Goal: Contribute content: Contribute content

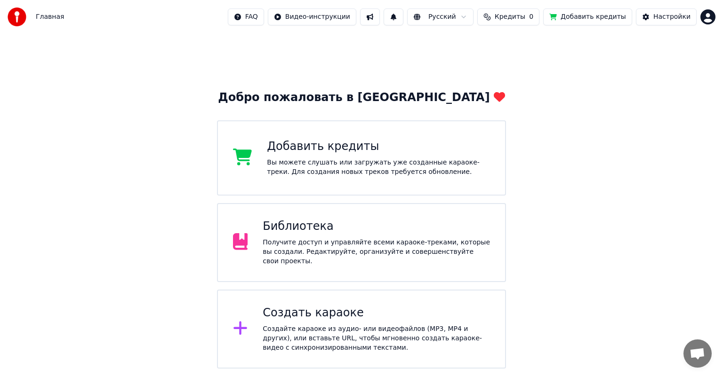
click at [460, 250] on div "Получите доступ и управляйте всеми караоке-треками, которые вы создали. Редакти…" at bounding box center [376, 252] width 227 height 28
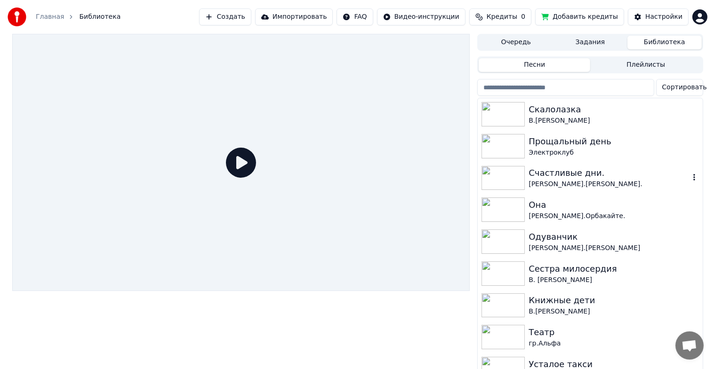
click at [522, 185] on img at bounding box center [503, 178] width 43 height 24
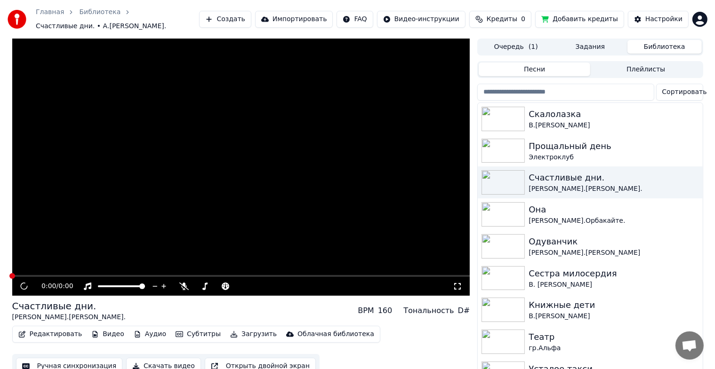
click at [33, 328] on button "Редактировать" at bounding box center [51, 334] width 72 height 13
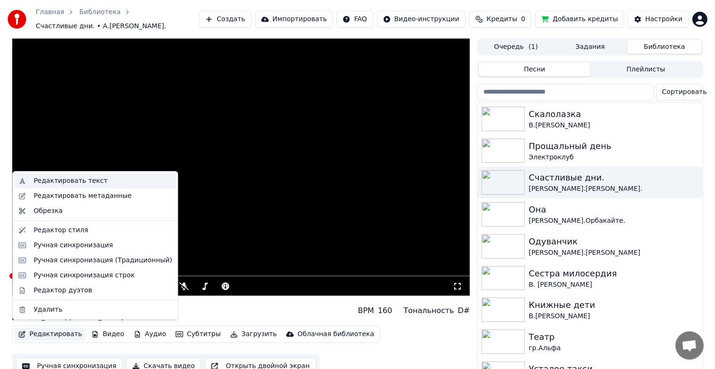
click at [54, 181] on div "Редактировать текст" at bounding box center [70, 181] width 74 height 9
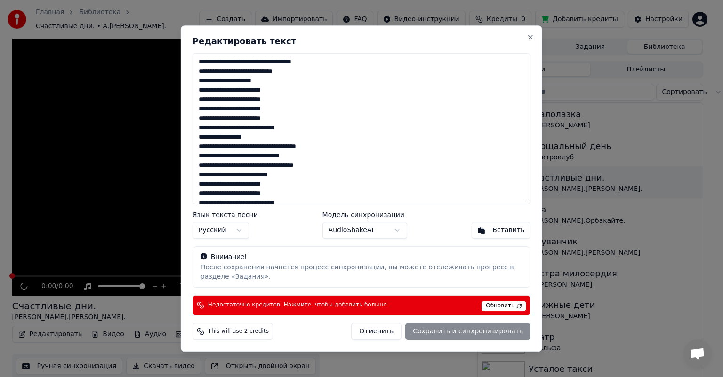
click at [535, 35] on div "**********" at bounding box center [361, 188] width 361 height 327
click at [532, 35] on button "Close" at bounding box center [531, 37] width 8 height 8
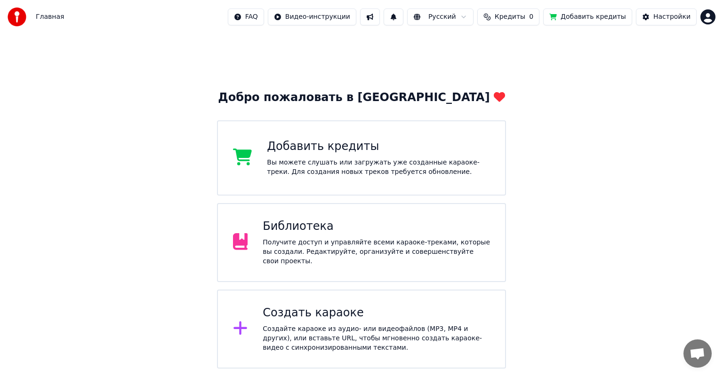
click at [304, 246] on div "Получите доступ и управляйте всеми караоке-треками, которые вы создали. Редакти…" at bounding box center [376, 252] width 227 height 28
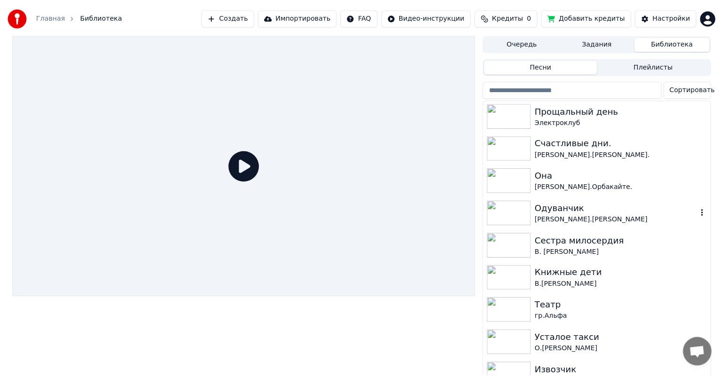
scroll to position [32, 0]
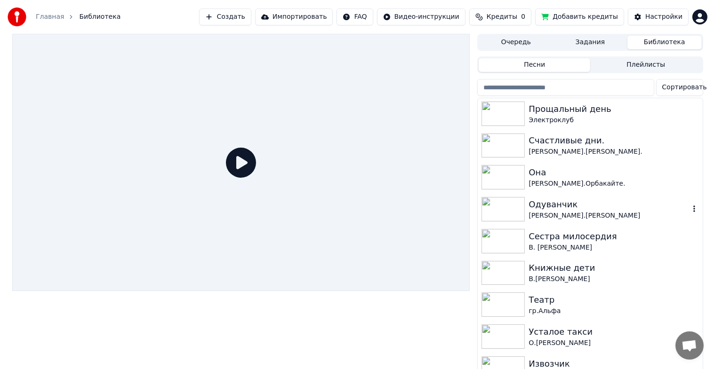
click at [510, 204] on img at bounding box center [503, 209] width 43 height 24
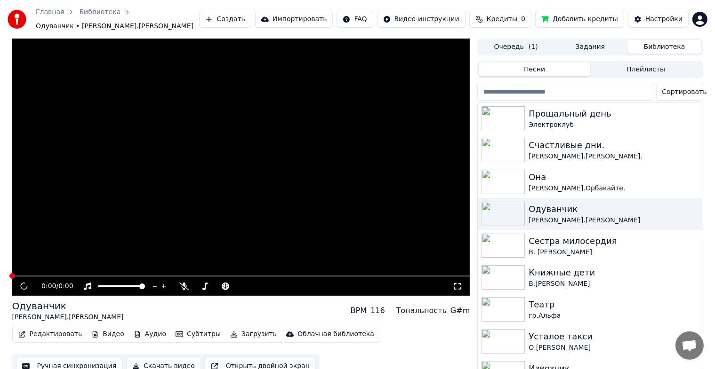
click at [153, 362] on button "Скачать видео" at bounding box center [163, 366] width 75 height 17
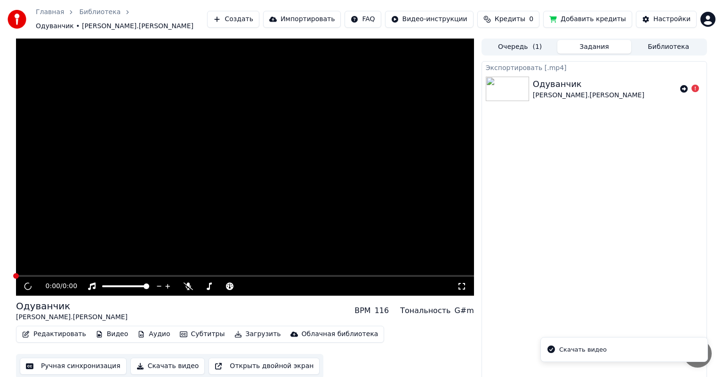
click at [153, 362] on button "Скачать видео" at bounding box center [167, 366] width 75 height 17
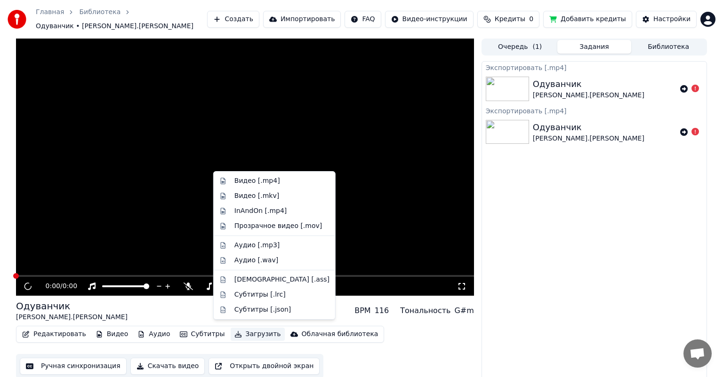
click at [239, 331] on button "Загрузить" at bounding box center [258, 334] width 54 height 13
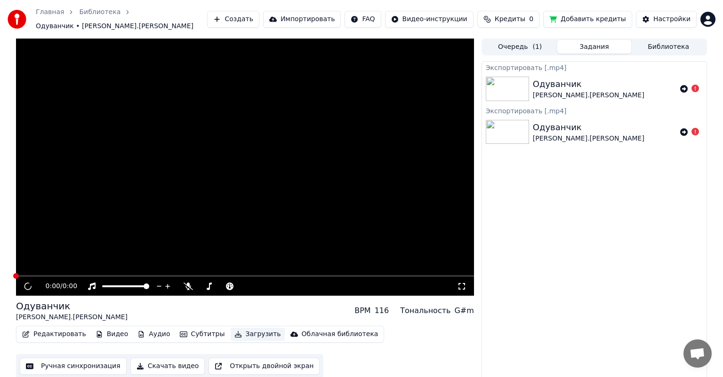
click at [239, 331] on button "Загрузить" at bounding box center [258, 334] width 54 height 13
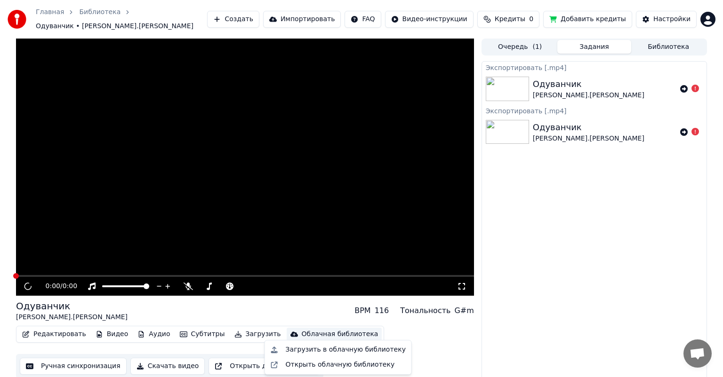
click at [316, 330] on div "Облачная библиотека" at bounding box center [340, 334] width 77 height 9
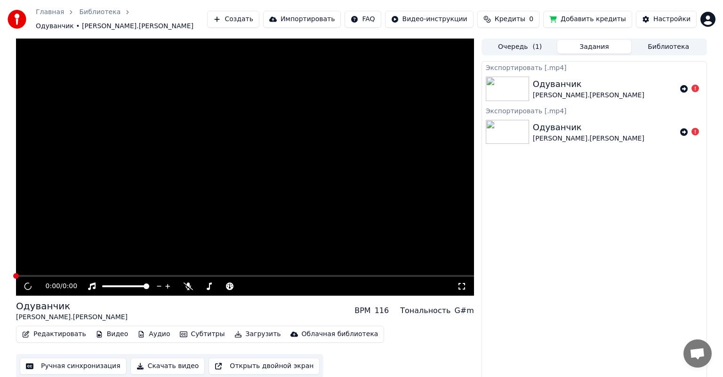
click at [447, 350] on div "Редактировать Видео Аудио Субтитры Загрузить Облачная библиотека Ручная синхрон…" at bounding box center [245, 352] width 458 height 53
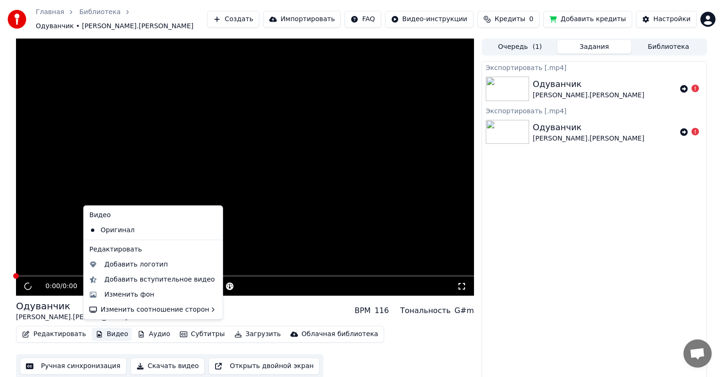
click at [105, 333] on button "Видео" at bounding box center [112, 334] width 40 height 13
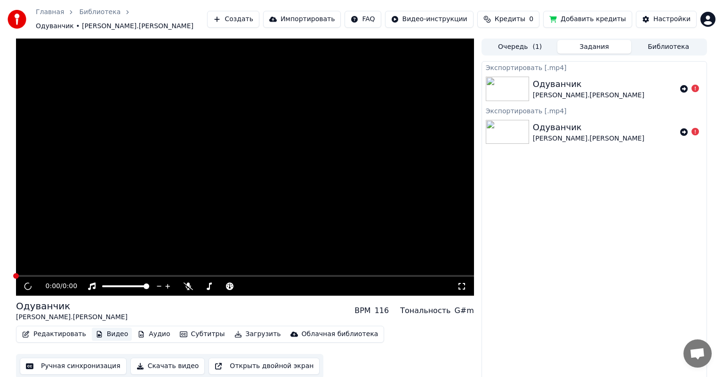
click at [105, 328] on button "Видео" at bounding box center [112, 334] width 40 height 13
click at [585, 85] on div "Одуванчик [PERSON_NAME].[PERSON_NAME]" at bounding box center [605, 89] width 144 height 23
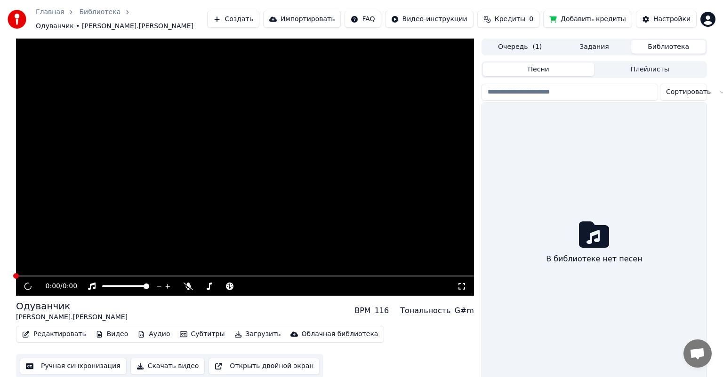
click at [646, 40] on button "Библиотека" at bounding box center [668, 47] width 74 height 14
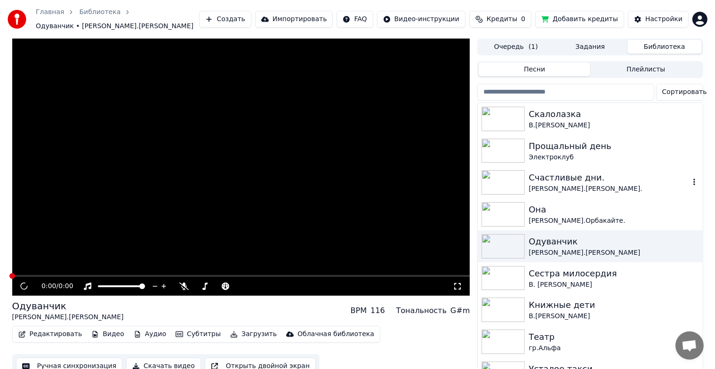
click at [690, 178] on icon "button" at bounding box center [694, 182] width 9 height 8
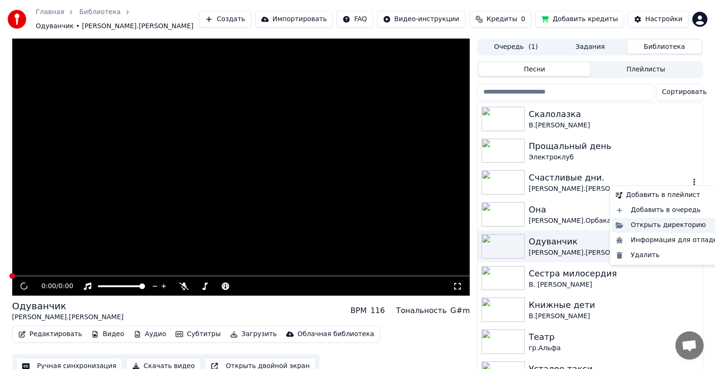
click at [671, 225] on div "Открыть директорию" at bounding box center [668, 225] width 113 height 15
click at [693, 180] on icon "button" at bounding box center [694, 182] width 2 height 7
click at [619, 226] on div "Открыть директорию" at bounding box center [668, 225] width 113 height 15
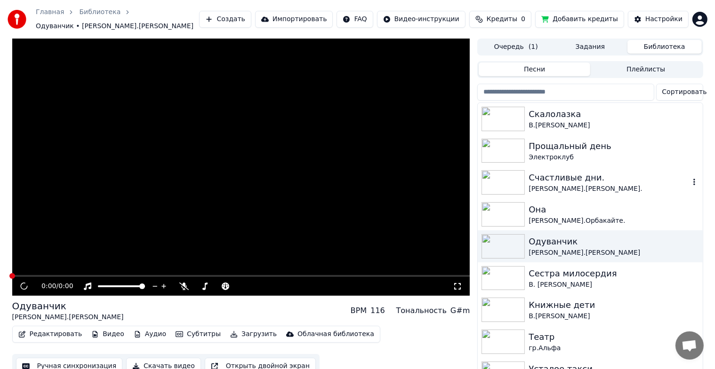
click at [693, 180] on icon "button" at bounding box center [694, 182] width 2 height 7
click at [659, 178] on div "Счастливые дни." at bounding box center [609, 177] width 161 height 13
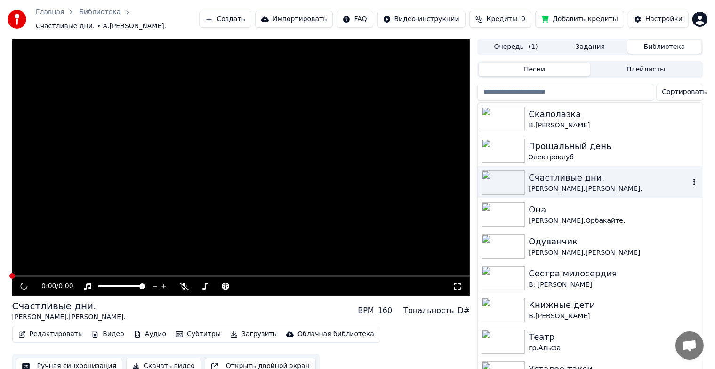
click at [690, 178] on icon "button" at bounding box center [694, 182] width 9 height 8
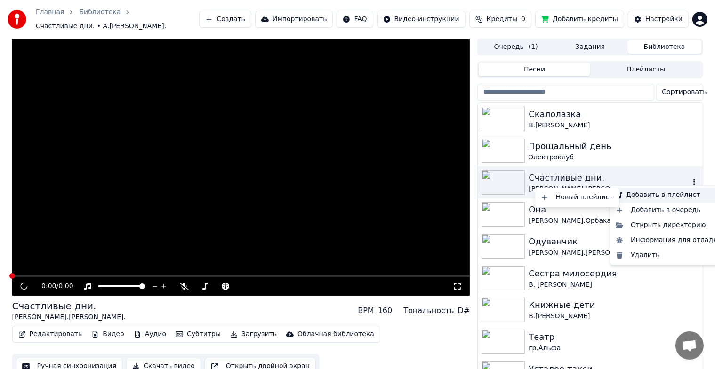
click at [714, 194] on icon at bounding box center [718, 196] width 8 height 8
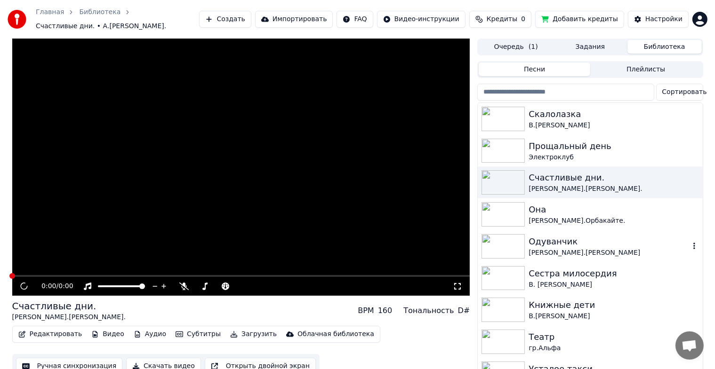
click at [504, 242] on img at bounding box center [503, 246] width 43 height 24
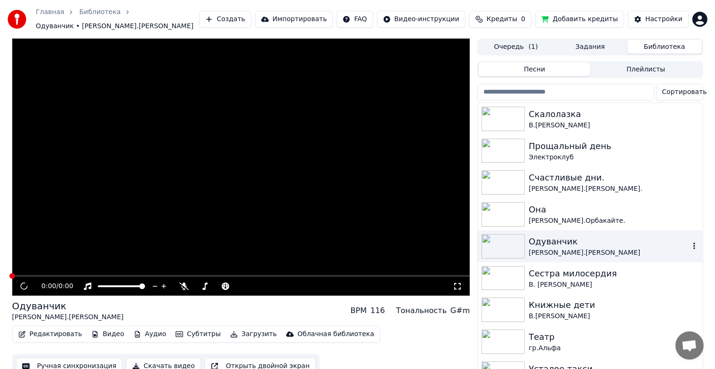
click at [504, 240] on img at bounding box center [503, 246] width 43 height 24
click at [489, 172] on img at bounding box center [503, 182] width 43 height 24
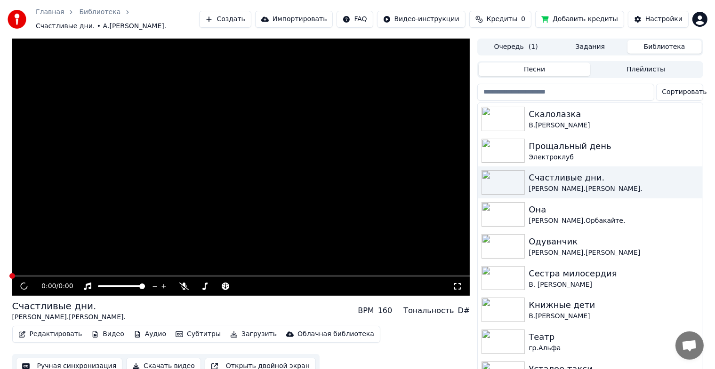
click at [64, 361] on button "Ручная синхронизация" at bounding box center [69, 366] width 107 height 17
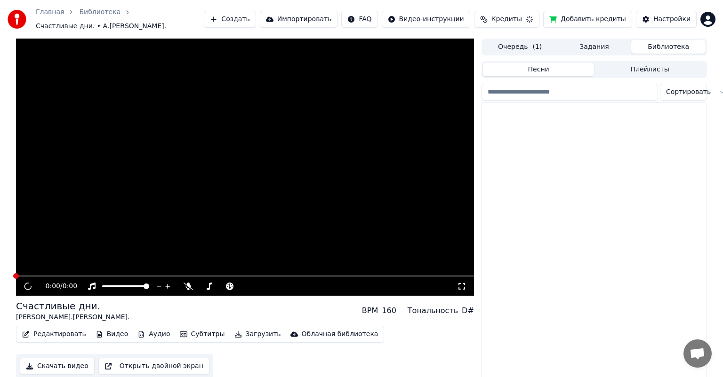
click at [332, 17] on button "Импортировать" at bounding box center [299, 19] width 78 height 17
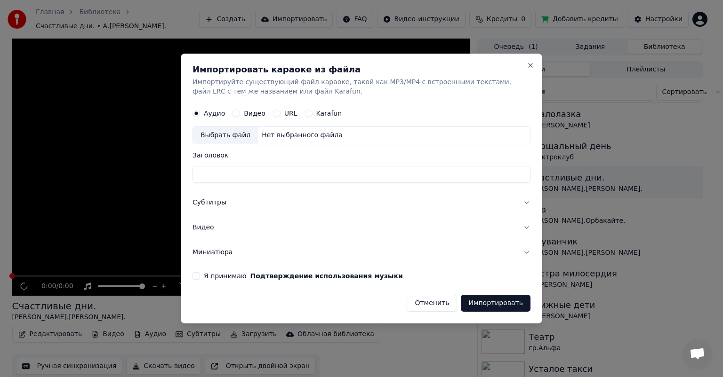
click at [215, 135] on div "Выбрать файл" at bounding box center [225, 135] width 65 height 17
click at [526, 62] on div "Импортировать караоке из файла Импортируйте существующий файл караоке, такой ка…" at bounding box center [361, 189] width 361 height 270
click at [533, 65] on button "Close" at bounding box center [531, 66] width 8 height 8
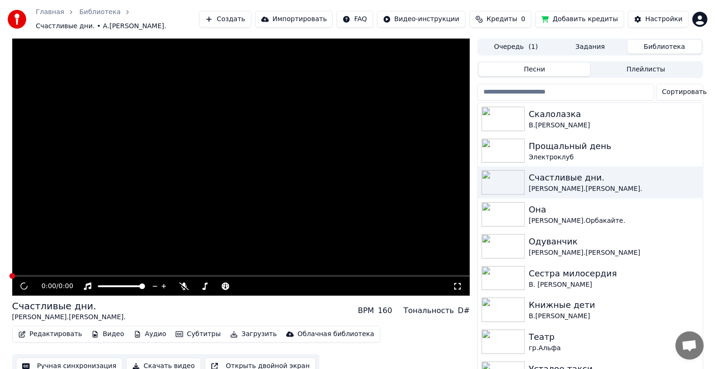
click at [324, 12] on button "Импортировать" at bounding box center [294, 19] width 78 height 17
click at [511, 176] on img at bounding box center [503, 182] width 43 height 24
click at [316, 18] on button "Импортировать" at bounding box center [294, 19] width 78 height 17
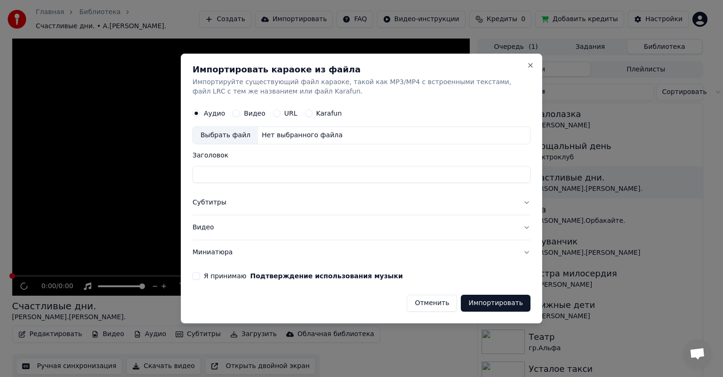
click at [214, 134] on div "Выбрать файл" at bounding box center [225, 135] width 65 height 17
type input "**********"
click at [220, 254] on button "Миниатюра" at bounding box center [362, 253] width 338 height 24
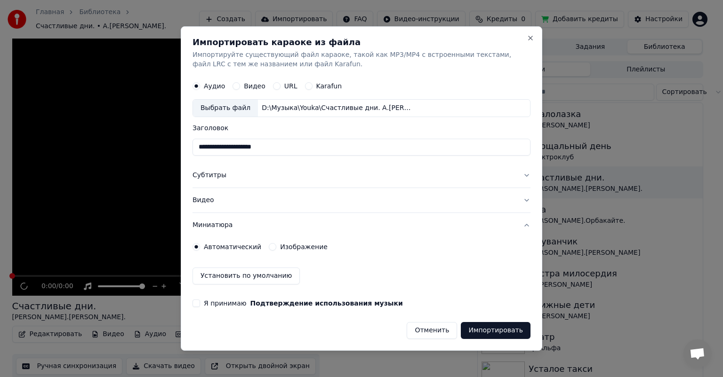
drag, startPoint x: 291, startPoint y: 241, endPoint x: 289, endPoint y: 247, distance: 5.4
click at [289, 247] on div "Автоматический Изображение" at bounding box center [362, 247] width 338 height 19
click at [289, 247] on label "Изображение" at bounding box center [304, 247] width 48 height 7
click at [276, 247] on button "Изображение" at bounding box center [273, 247] width 8 height 8
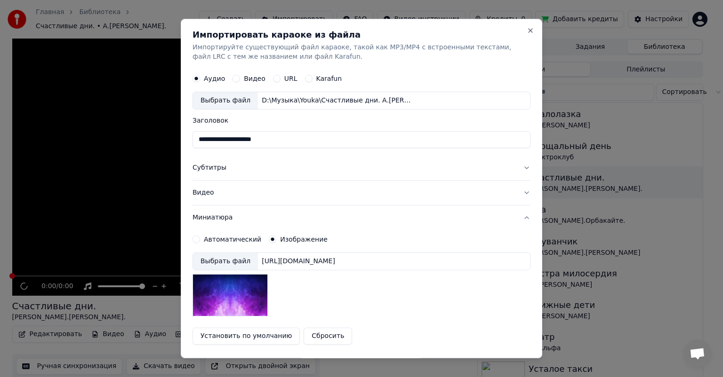
click at [225, 263] on div "Выбрать файл" at bounding box center [225, 261] width 65 height 17
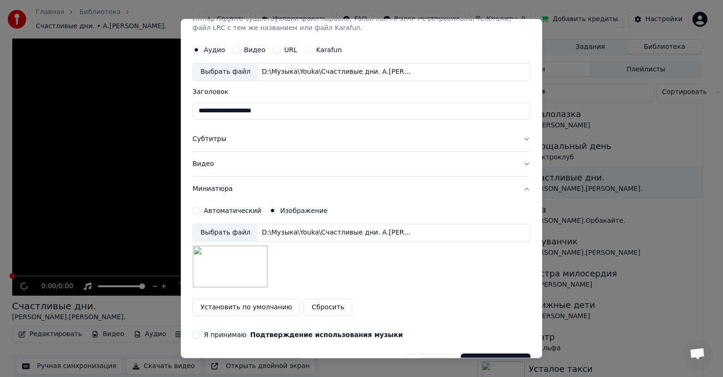
scroll to position [52, 0]
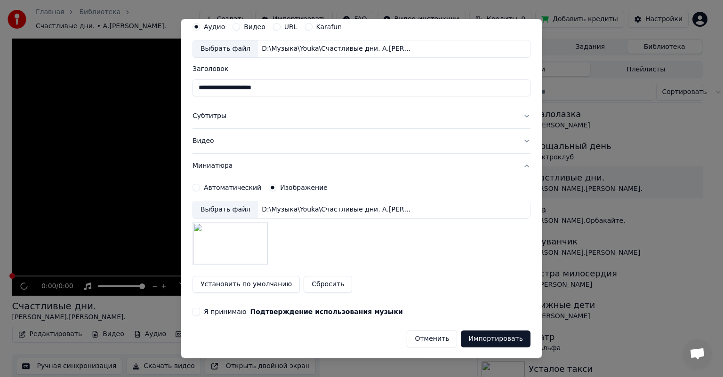
click at [193, 314] on button "Я принимаю Подтверждение использования музыки" at bounding box center [197, 312] width 8 height 8
click at [481, 335] on button "Импортировать" at bounding box center [496, 339] width 70 height 17
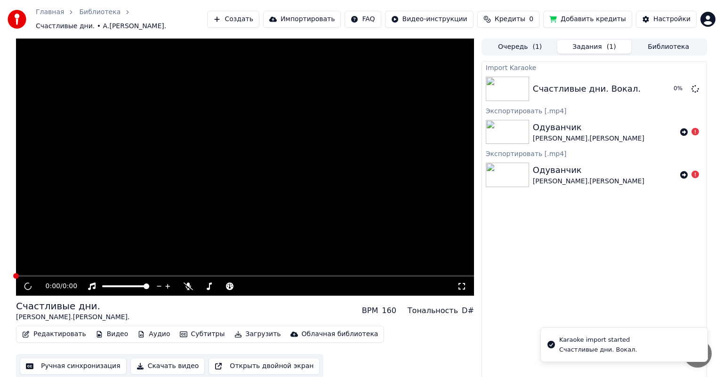
scroll to position [0, 0]
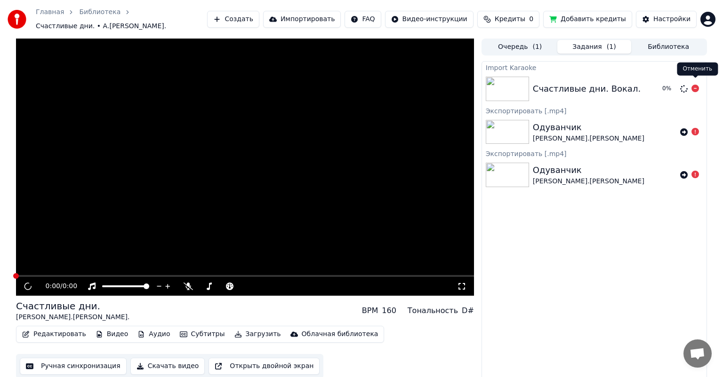
click at [697, 85] on icon at bounding box center [695, 89] width 8 height 8
click at [162, 361] on button "Скачать видео" at bounding box center [167, 366] width 75 height 17
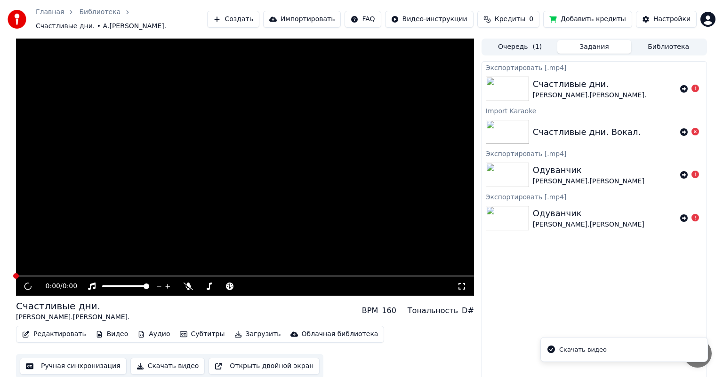
click at [341, 19] on button "Импортировать" at bounding box center [302, 19] width 78 height 17
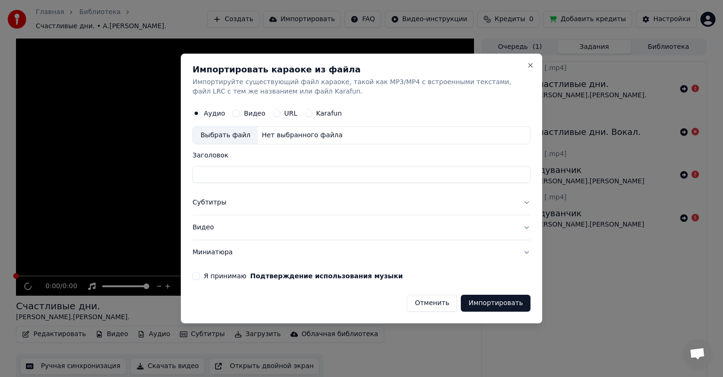
click at [229, 131] on div "Выбрать файл" at bounding box center [225, 135] width 65 height 17
type input "**********"
click at [197, 277] on button "Я принимаю Подтверждение использования музыки" at bounding box center [197, 277] width 8 height 8
click at [216, 251] on button "Миниатюра" at bounding box center [362, 253] width 338 height 24
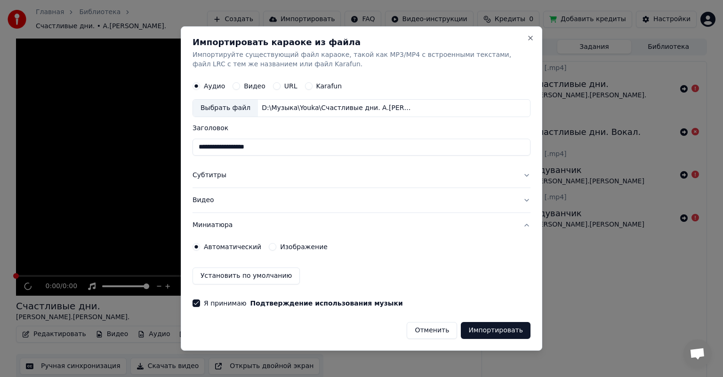
click at [290, 248] on label "Изображение" at bounding box center [304, 247] width 48 height 7
click at [276, 248] on button "Изображение" at bounding box center [273, 247] width 8 height 8
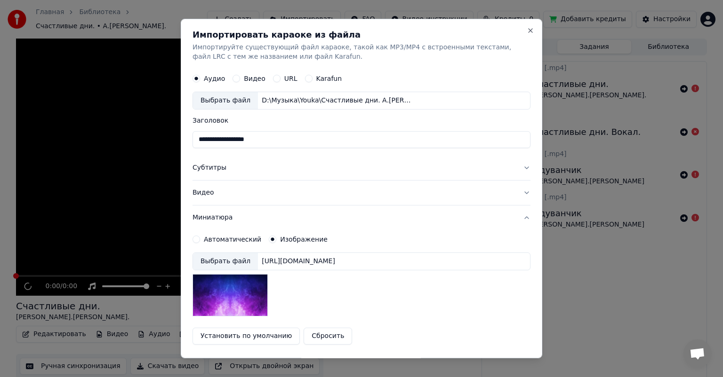
click at [216, 258] on div "Выбрать файл" at bounding box center [225, 261] width 65 height 17
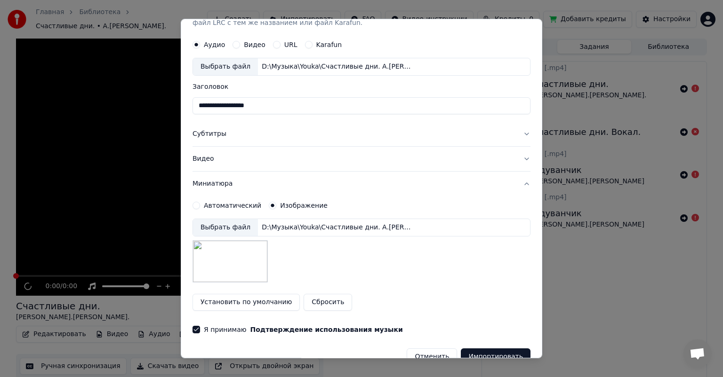
scroll to position [52, 0]
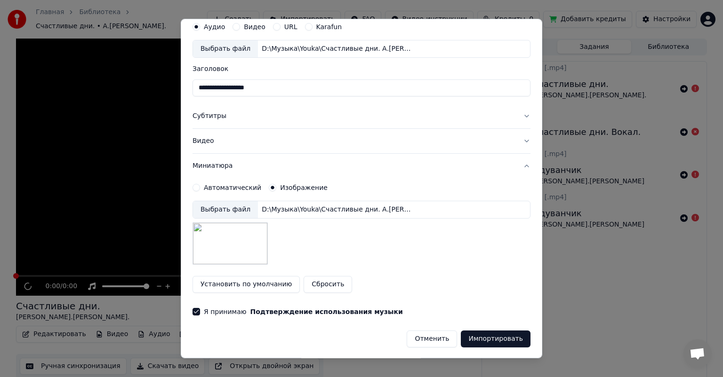
click at [468, 343] on button "Импортировать" at bounding box center [496, 339] width 70 height 17
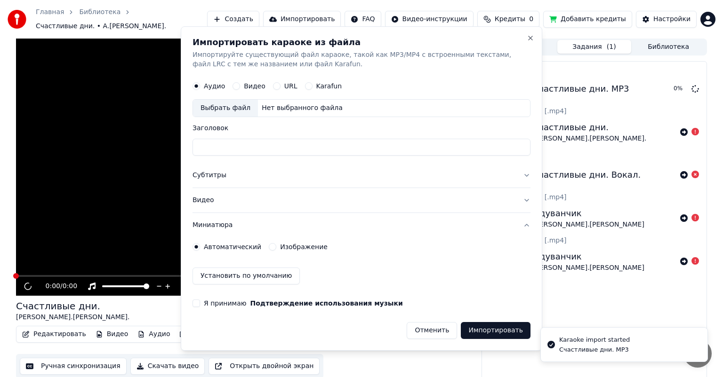
scroll to position [0, 0]
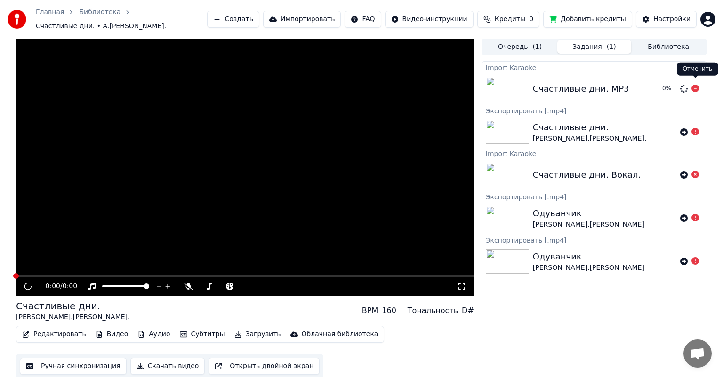
click at [696, 85] on icon at bounding box center [695, 89] width 8 height 8
click at [325, 22] on button "Импортировать" at bounding box center [302, 19] width 78 height 17
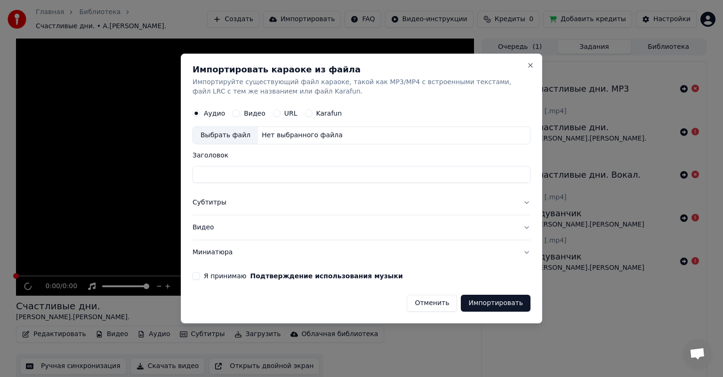
click at [221, 133] on div "Выбрать файл" at bounding box center [225, 135] width 65 height 17
click at [253, 115] on label "Видео" at bounding box center [255, 113] width 22 height 7
click at [240, 115] on button "Видео" at bounding box center [237, 114] width 8 height 8
click at [226, 139] on div "Выбрать файл" at bounding box center [225, 135] width 65 height 17
type input "**********"
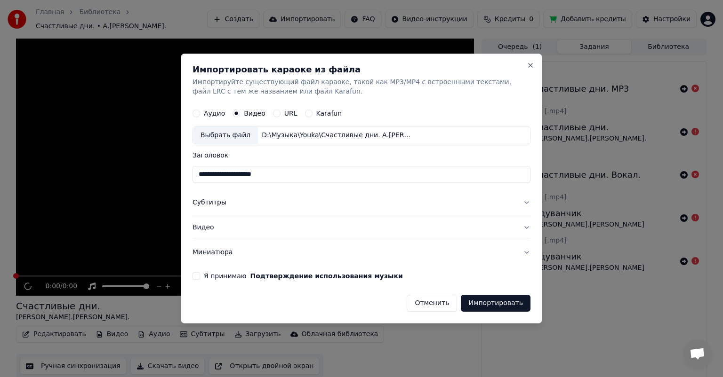
click at [211, 254] on button "Миниатюра" at bounding box center [362, 253] width 338 height 24
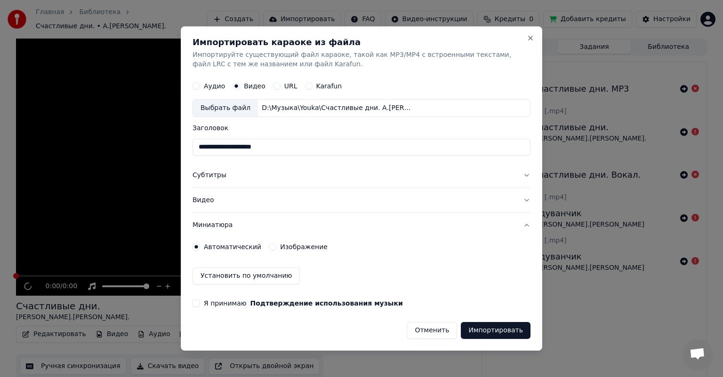
click at [303, 249] on label "Изображение" at bounding box center [304, 247] width 48 height 7
click at [276, 249] on button "Изображение" at bounding box center [273, 247] width 8 height 8
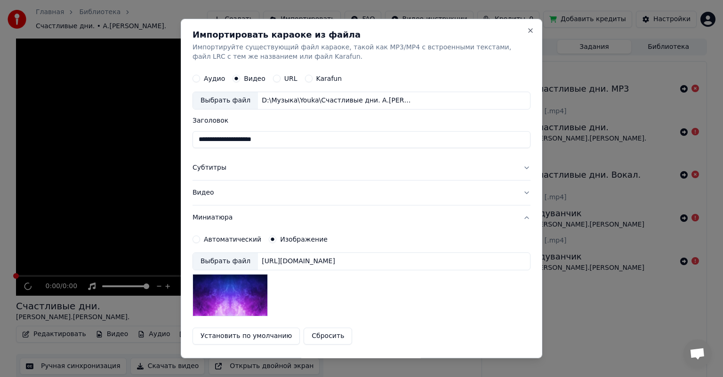
click at [207, 259] on div "Выбрать файл" at bounding box center [225, 261] width 65 height 17
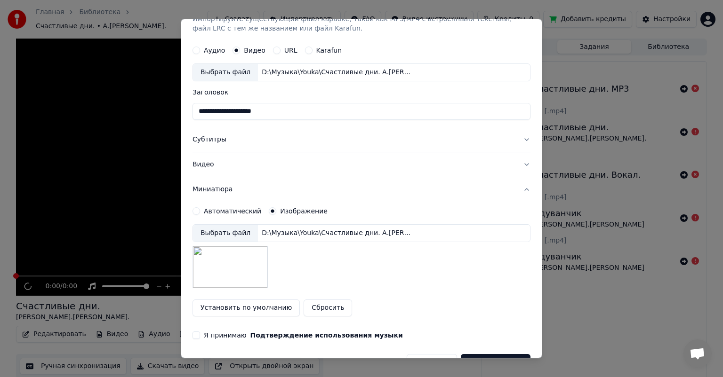
scroll to position [52, 0]
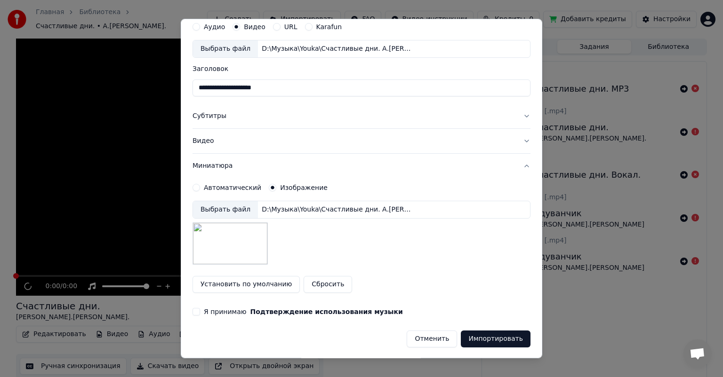
click at [480, 340] on button "Импортировать" at bounding box center [496, 339] width 70 height 17
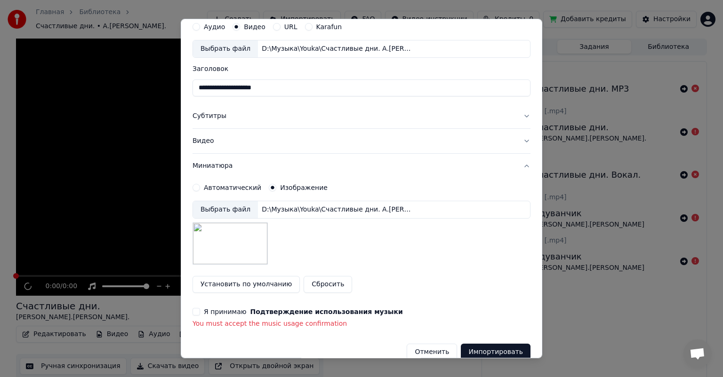
click at [200, 311] on button "Я принимаю Подтверждение использования музыки" at bounding box center [197, 312] width 8 height 8
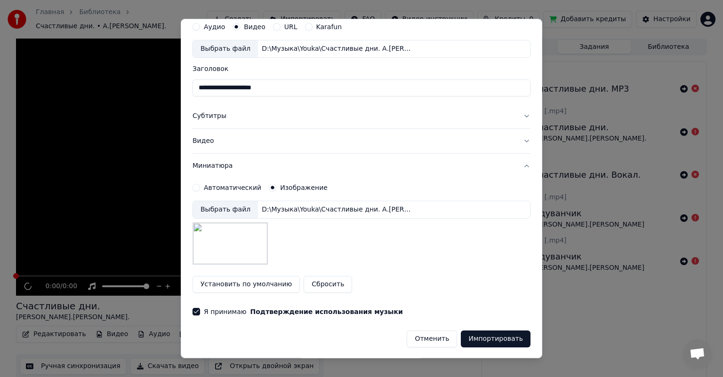
click at [490, 337] on button "Импортировать" at bounding box center [496, 339] width 70 height 17
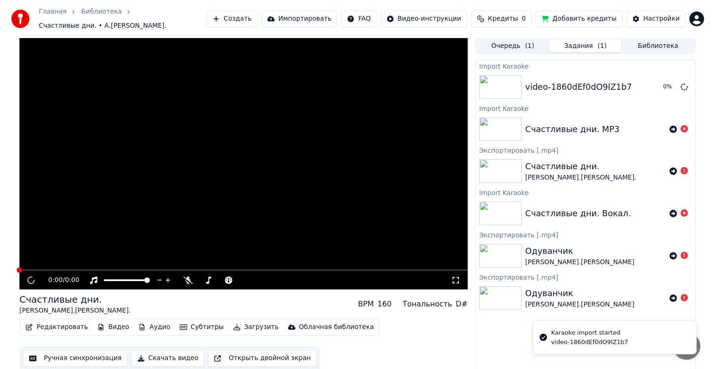
scroll to position [0, 0]
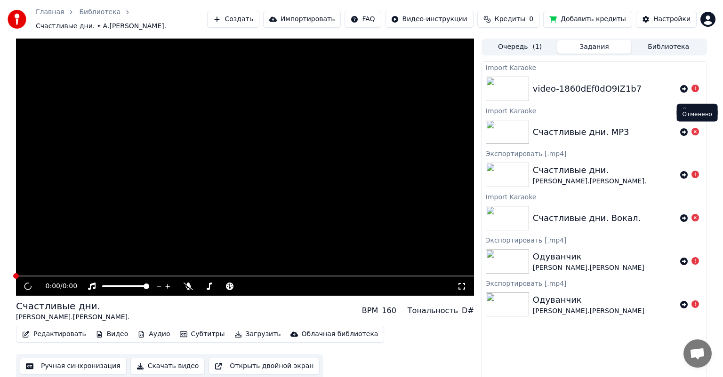
click at [693, 128] on icon at bounding box center [695, 132] width 8 height 8
drag, startPoint x: 695, startPoint y: 126, endPoint x: 706, endPoint y: 169, distance: 44.8
click at [695, 128] on icon at bounding box center [695, 132] width 8 height 8
click at [325, 18] on button "Импортировать" at bounding box center [302, 19] width 78 height 17
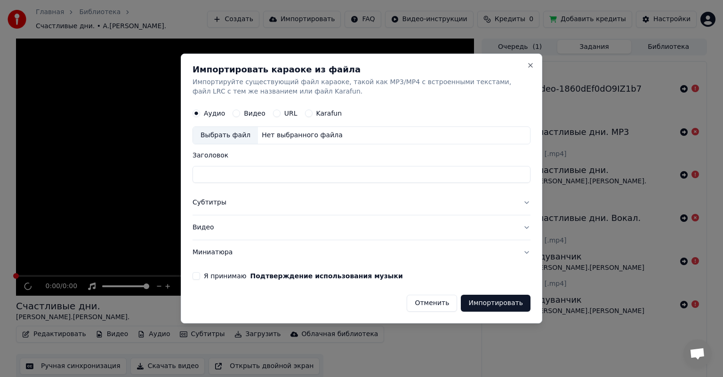
click at [254, 115] on label "Видео" at bounding box center [255, 113] width 22 height 7
click at [240, 115] on button "Видео" at bounding box center [237, 114] width 8 height 8
click at [225, 134] on div "Выбрать файл" at bounding box center [225, 135] width 65 height 17
type input "**********"
click at [213, 255] on button "Миниатюра" at bounding box center [362, 253] width 338 height 24
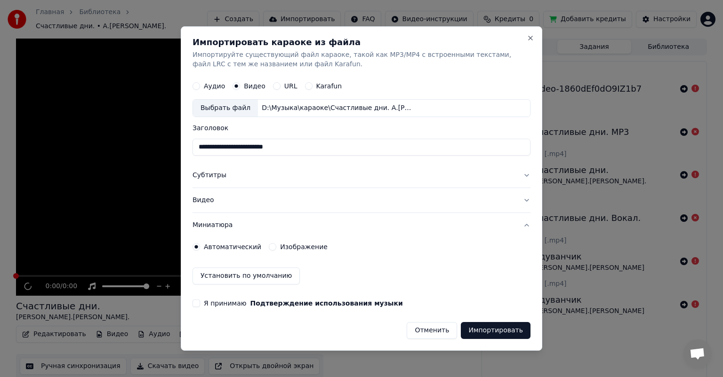
click at [506, 333] on button "Импортировать" at bounding box center [496, 330] width 70 height 17
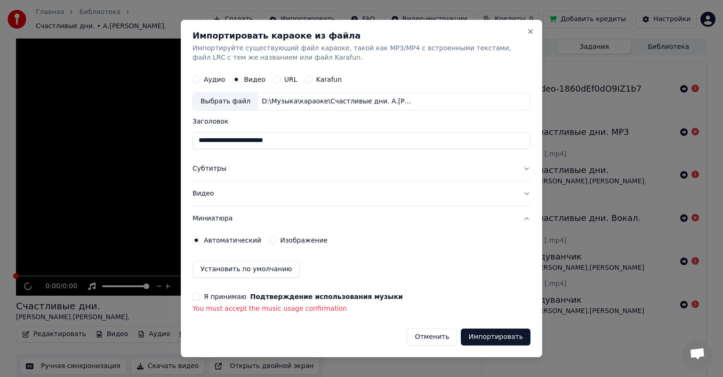
click at [197, 297] on button "Я принимаю Подтверждение использования музыки" at bounding box center [197, 297] width 8 height 8
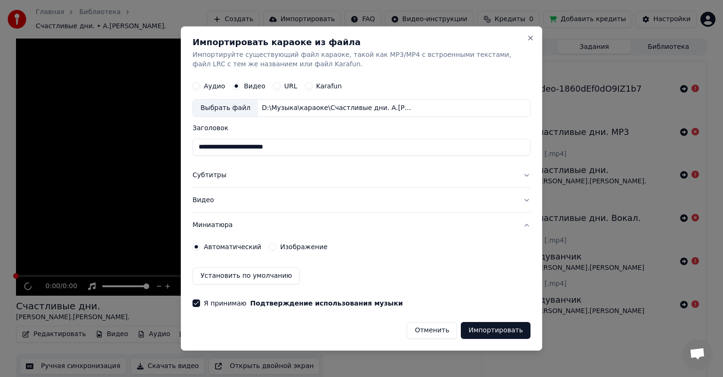
click at [488, 330] on button "Импортировать" at bounding box center [496, 330] width 70 height 17
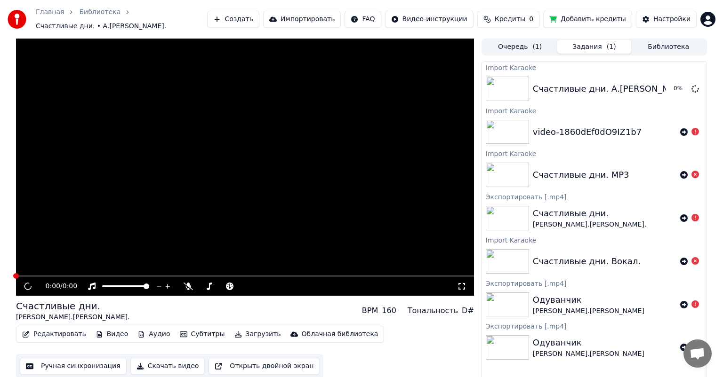
click at [47, 328] on button "Редактировать" at bounding box center [54, 334] width 72 height 13
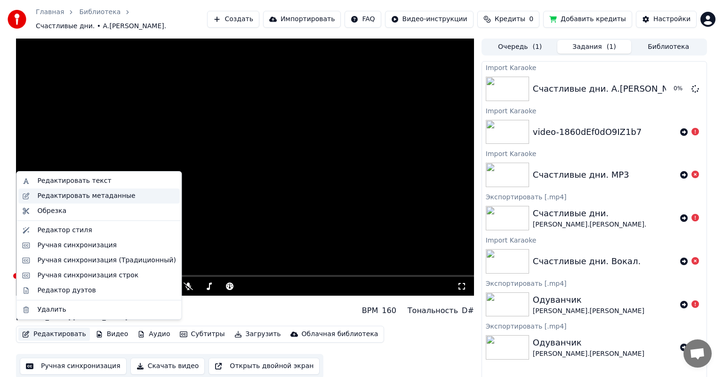
click at [79, 195] on div "Редактировать метаданные" at bounding box center [86, 196] width 98 height 9
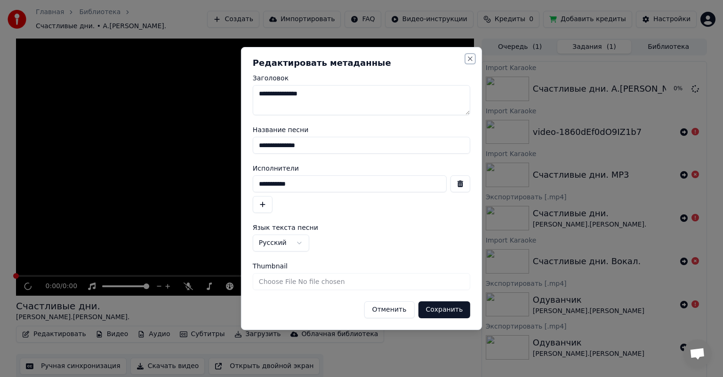
click at [469, 60] on button "Close" at bounding box center [470, 59] width 8 height 8
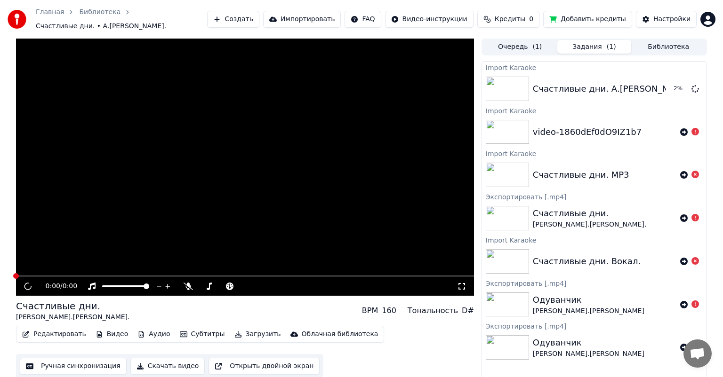
click at [515, 255] on img at bounding box center [507, 261] width 43 height 24
click at [696, 257] on icon at bounding box center [695, 261] width 8 height 8
click at [514, 305] on img at bounding box center [507, 305] width 43 height 24
click at [665, 42] on button "Библиотека" at bounding box center [668, 47] width 74 height 14
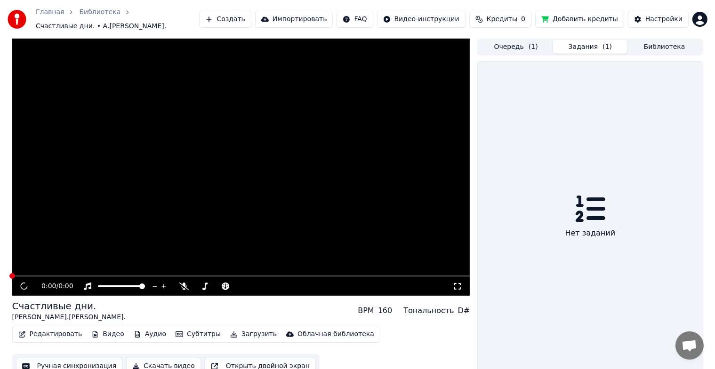
click at [569, 46] on button "Задания ( 1 )" at bounding box center [590, 47] width 74 height 14
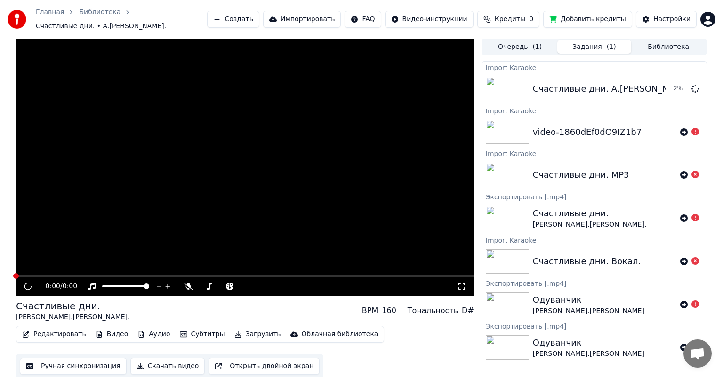
click at [657, 40] on button "Библиотека" at bounding box center [668, 47] width 74 height 14
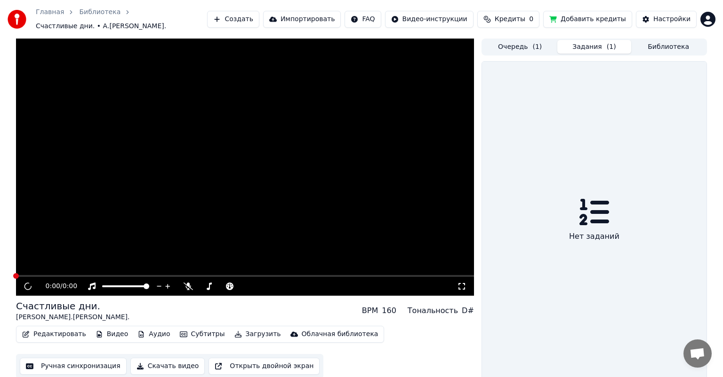
click at [570, 48] on button "Задания ( 1 )" at bounding box center [594, 47] width 74 height 14
